Goal: Communication & Community: Share content

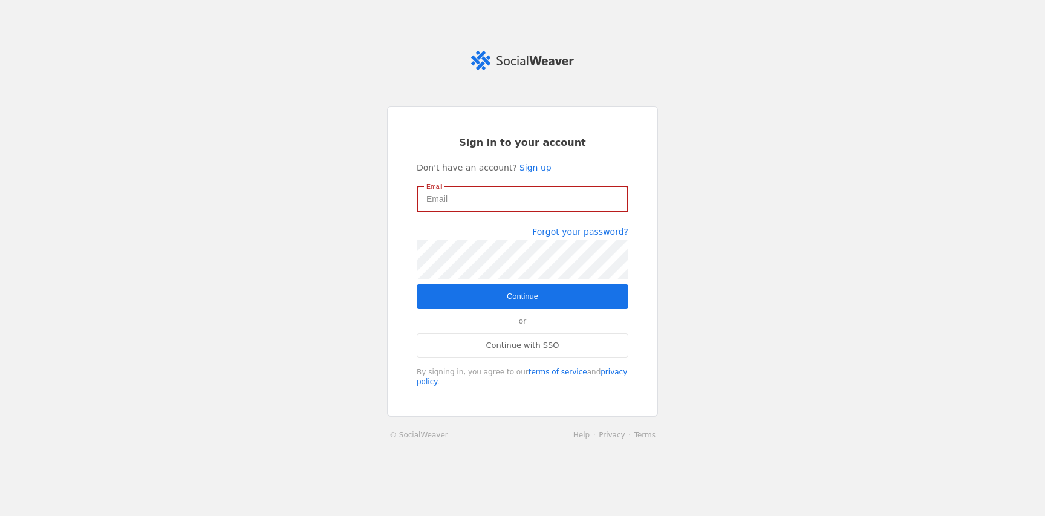
type input "[PERSON_NAME][EMAIL_ADDRESS][DOMAIN_NAME]"
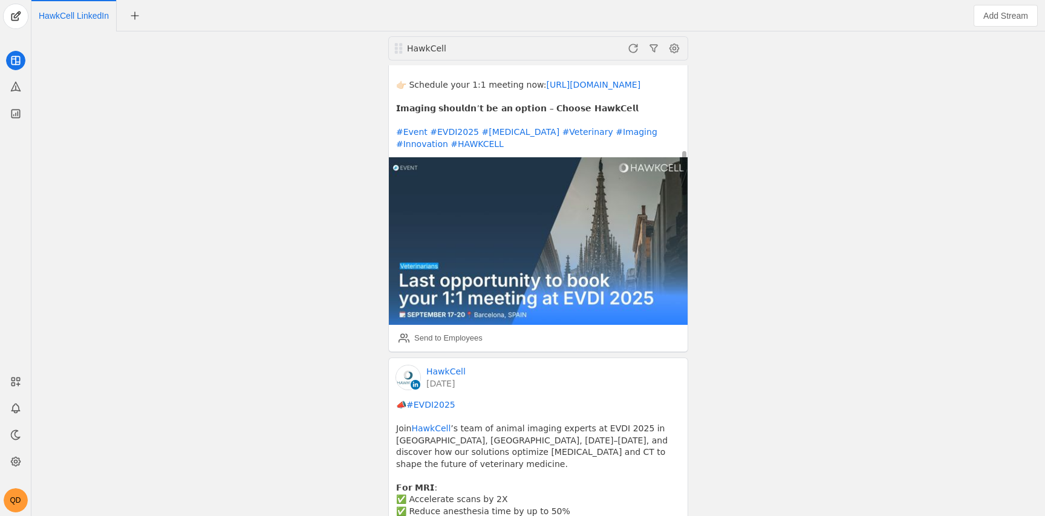
scroll to position [218, 0]
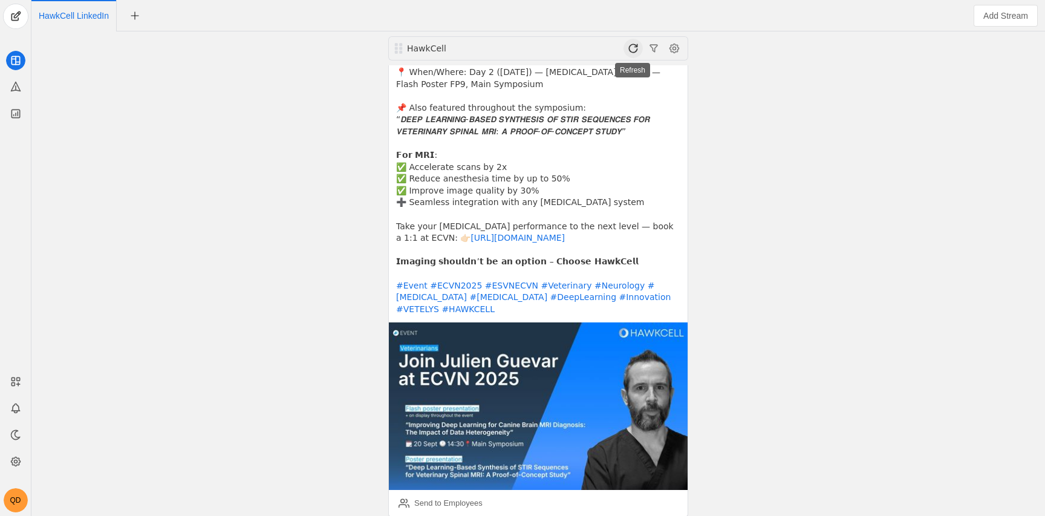
click at [640, 53] on span at bounding box center [632, 48] width 19 height 19
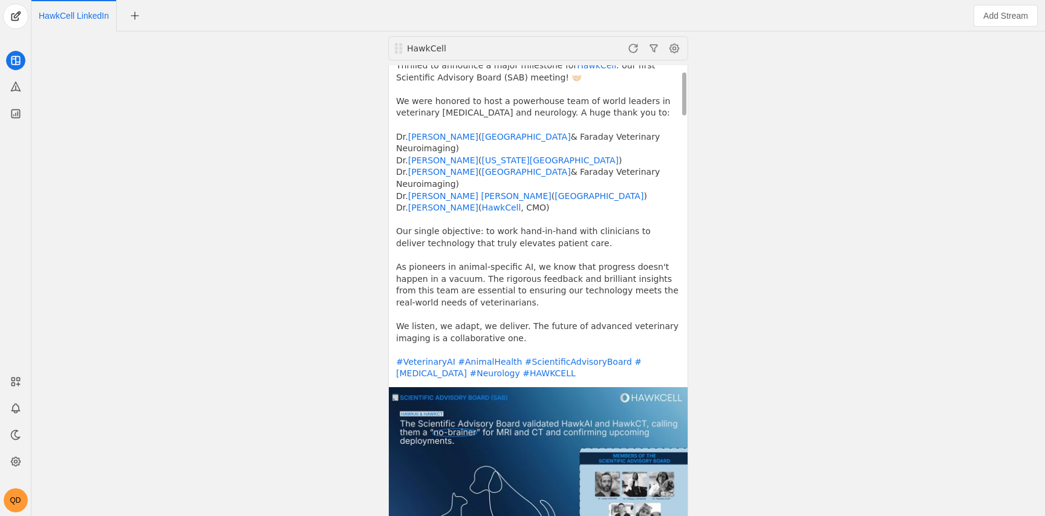
scroll to position [160, 0]
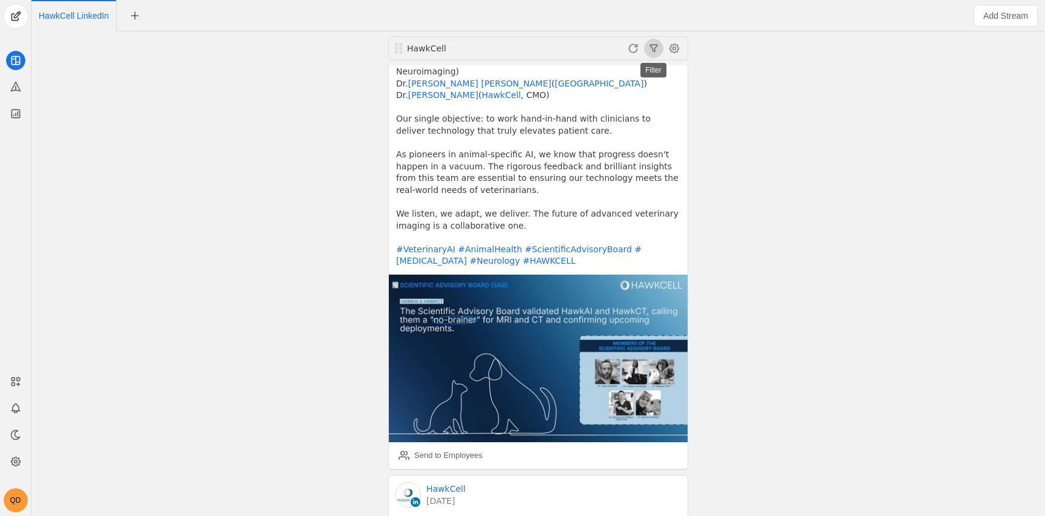
click at [780, 349] on div "HawkCell HawkCell [DATE] Thrilled to announce a major milestone for HawkCell : …" at bounding box center [537, 273] width 1007 height 484
click at [634, 360] on img at bounding box center [538, 357] width 299 height 167
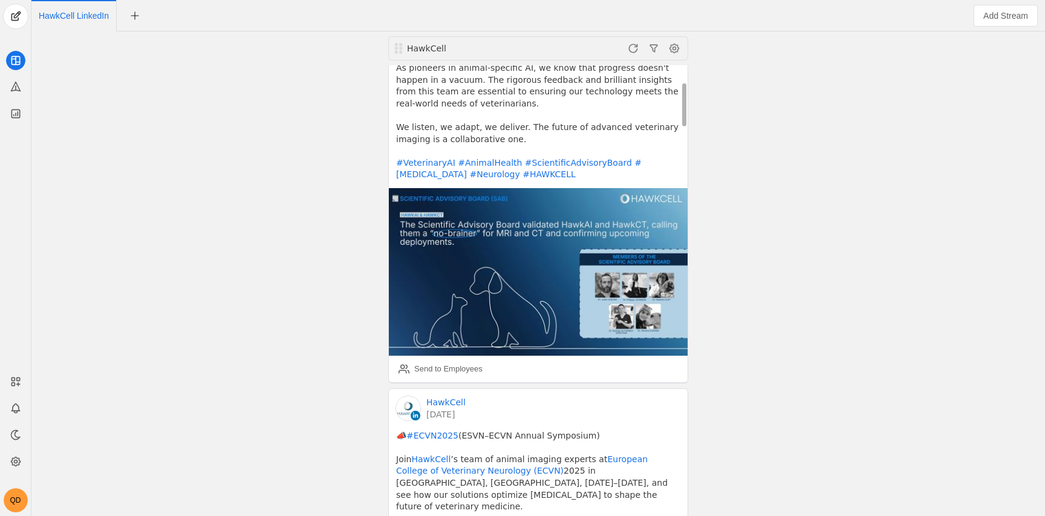
scroll to position [262, 0]
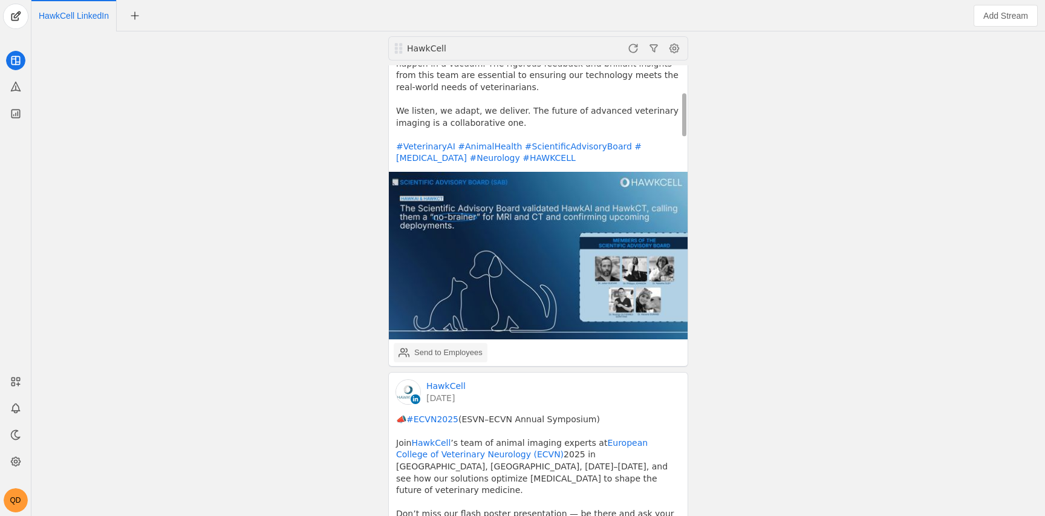
click at [433, 349] on div "Send to Employees" at bounding box center [448, 352] width 68 height 12
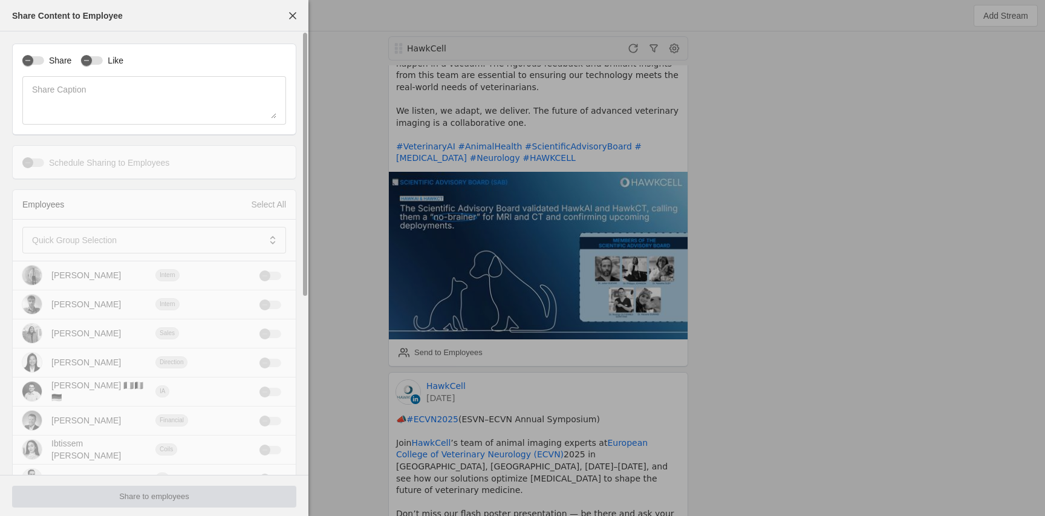
drag, startPoint x: 73, startPoint y: 57, endPoint x: 65, endPoint y: 57, distance: 7.9
click at [73, 57] on div "Share Like" at bounding box center [154, 60] width 264 height 13
click at [60, 58] on label "Share" at bounding box center [57, 60] width 27 height 12
click at [44, 58] on button "Share" at bounding box center [33, 60] width 22 height 8
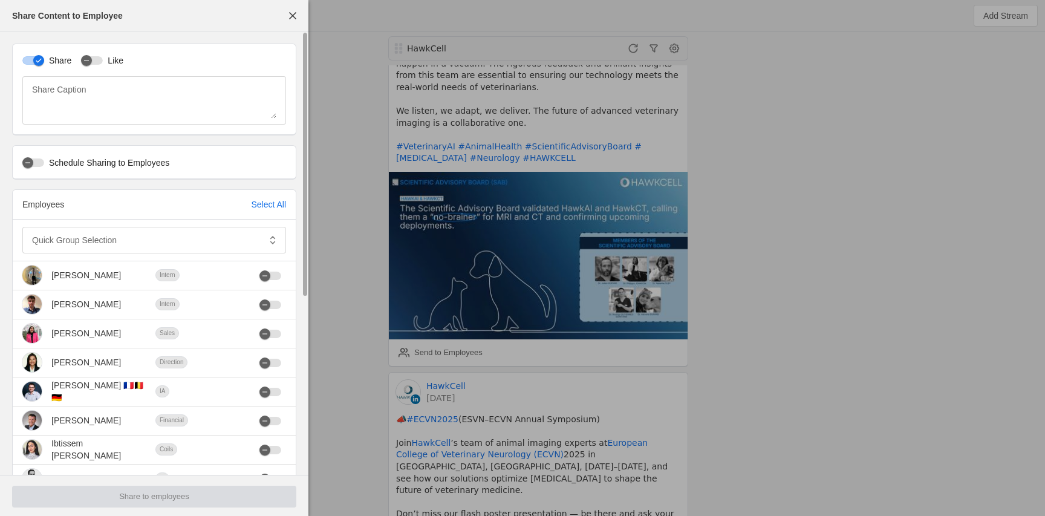
click at [128, 62] on div "Share Like" at bounding box center [154, 60] width 264 height 13
click at [117, 59] on label "Like" at bounding box center [113, 60] width 21 height 12
click at [103, 59] on button "Like" at bounding box center [92, 60] width 22 height 8
click at [263, 201] on div "Select All" at bounding box center [268, 204] width 35 height 12
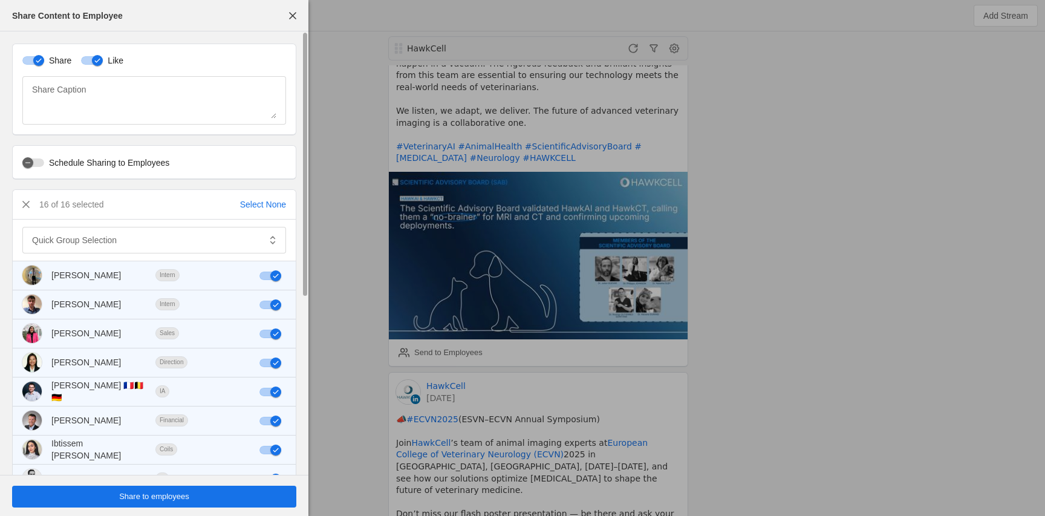
click at [226, 498] on span "undefined" at bounding box center [154, 496] width 284 height 22
